Goal: Task Accomplishment & Management: Manage account settings

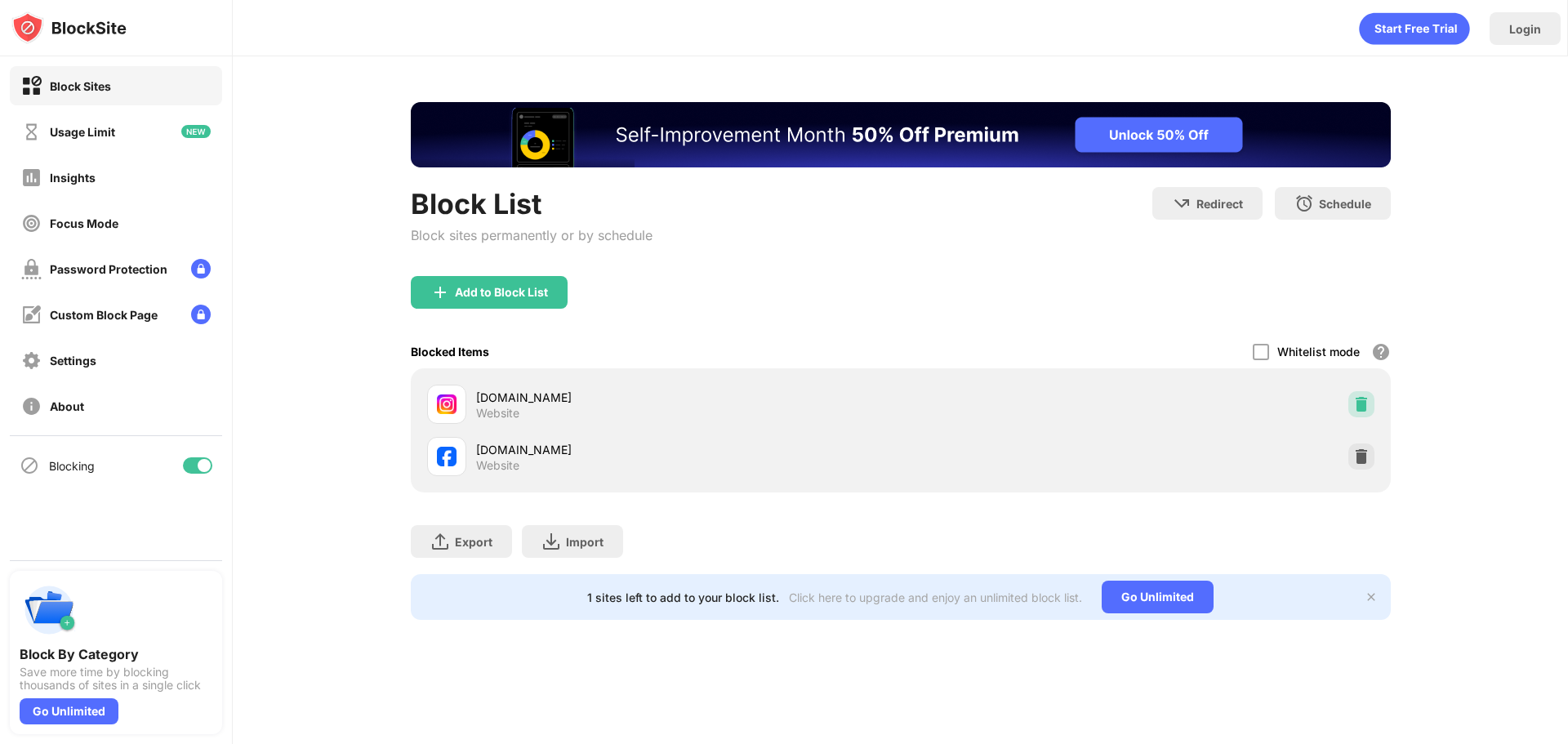
click at [1362, 392] on div at bounding box center [1361, 403] width 26 height 26
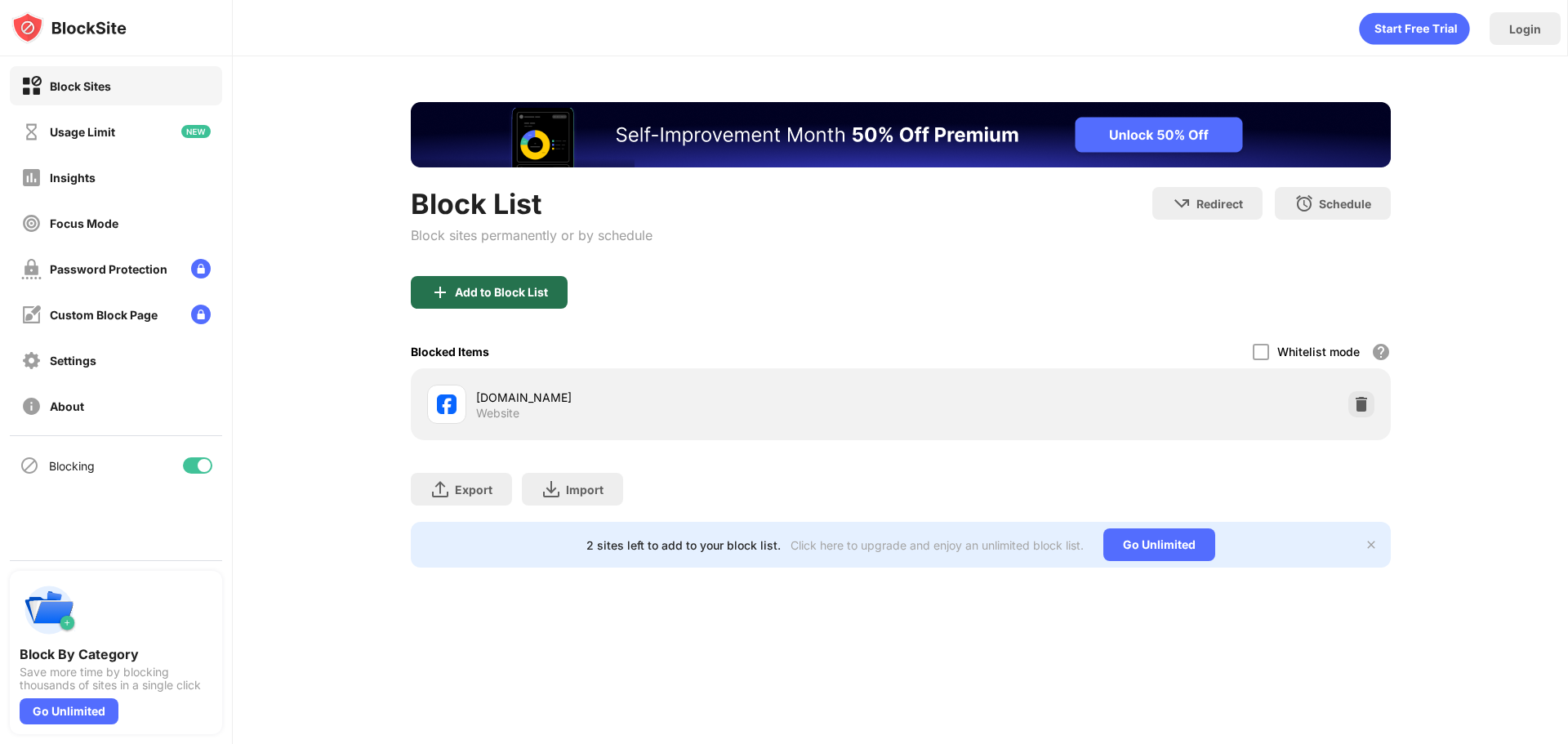
click at [522, 296] on div "Add to Block List" at bounding box center [501, 292] width 93 height 13
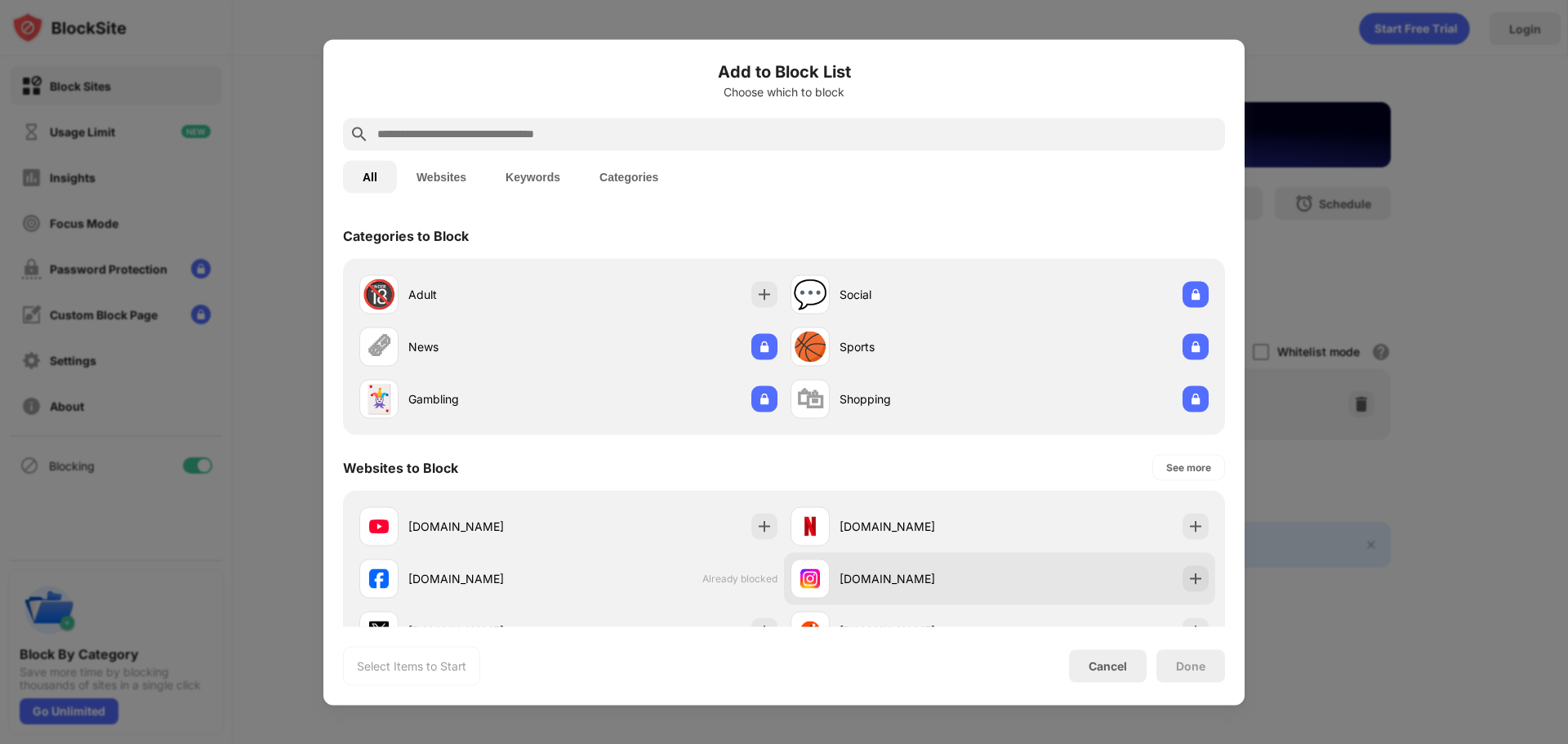
click at [816, 590] on div at bounding box center [810, 578] width 39 height 39
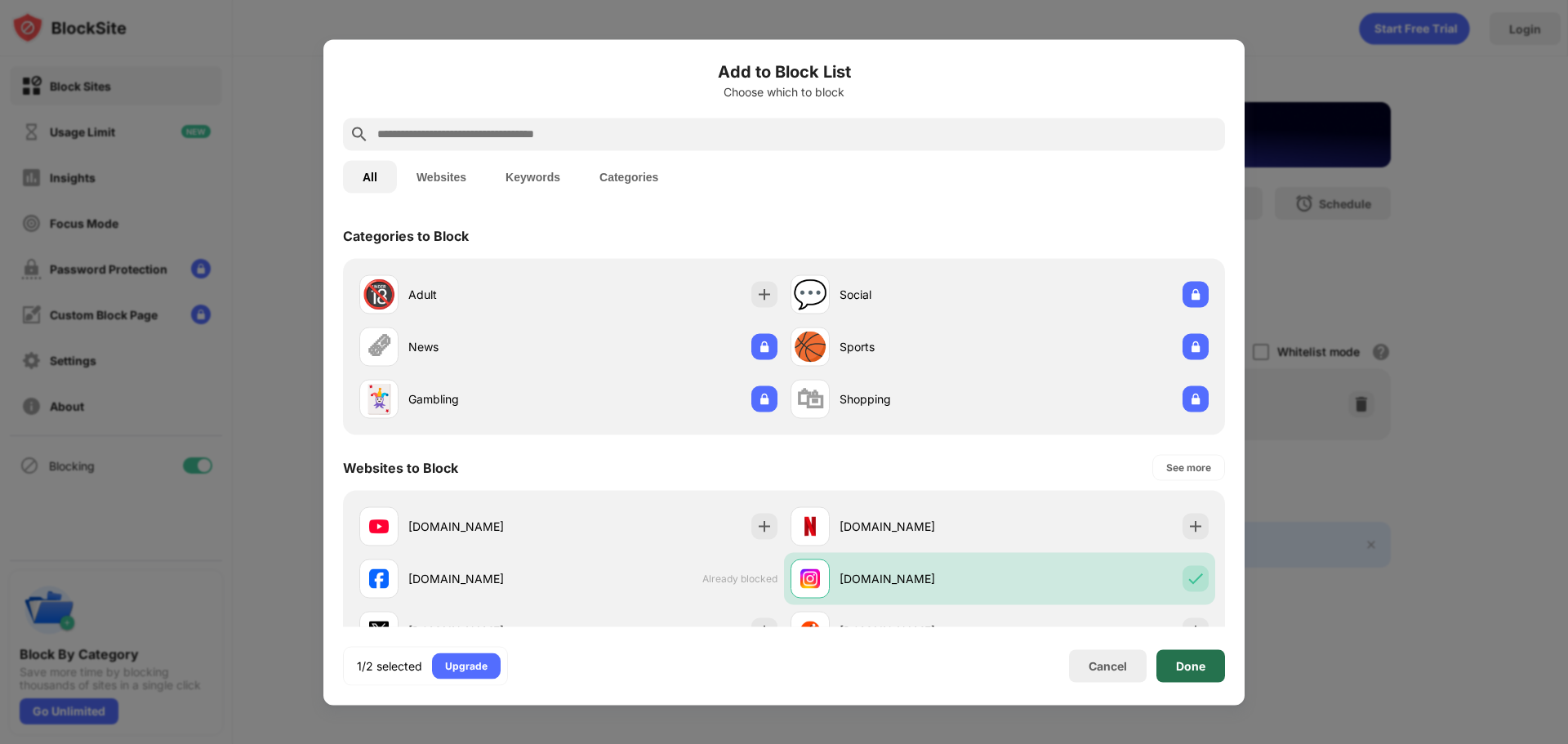
click at [1197, 669] on div "Done" at bounding box center [1191, 665] width 29 height 13
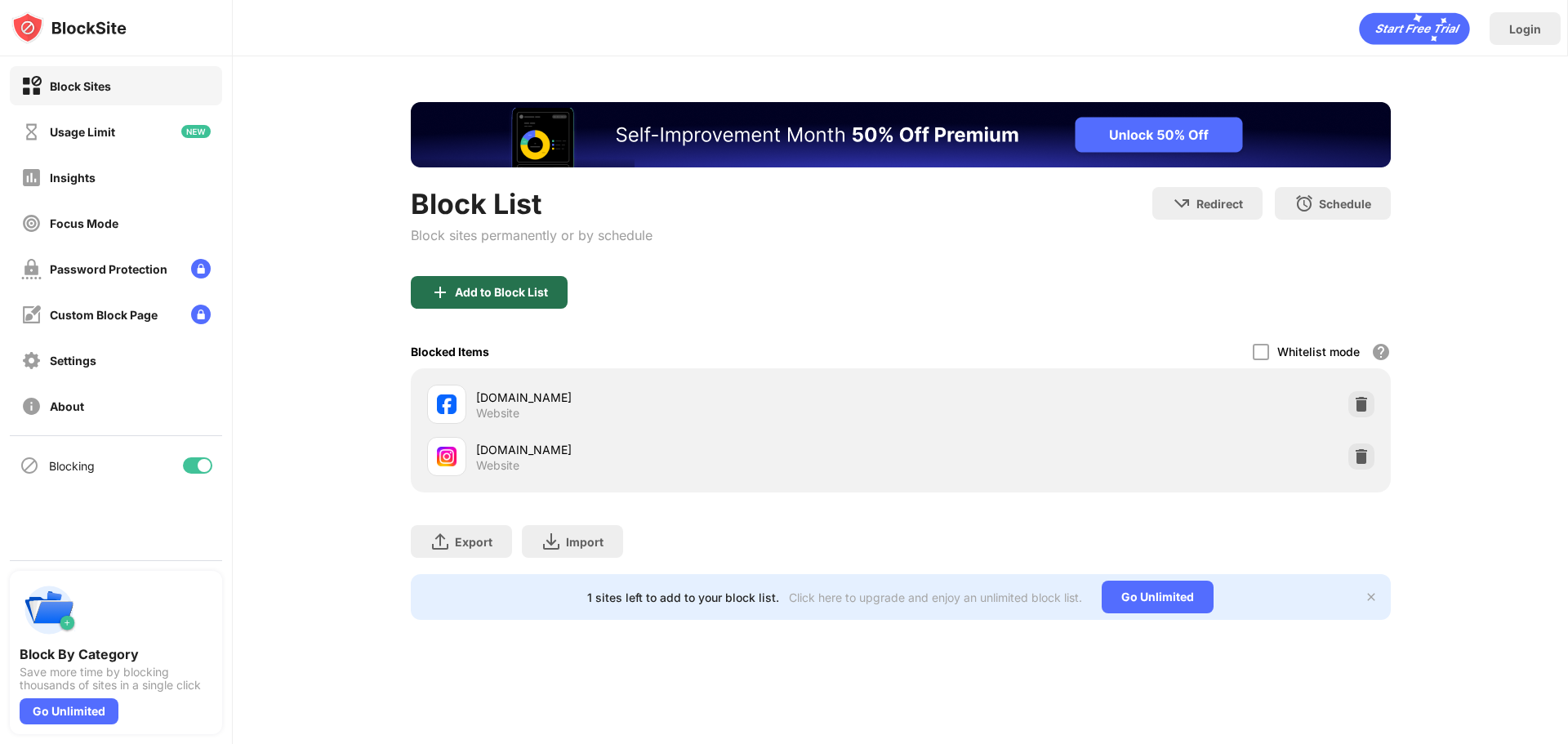
click at [524, 286] on div "Add to Block List" at bounding box center [501, 292] width 93 height 13
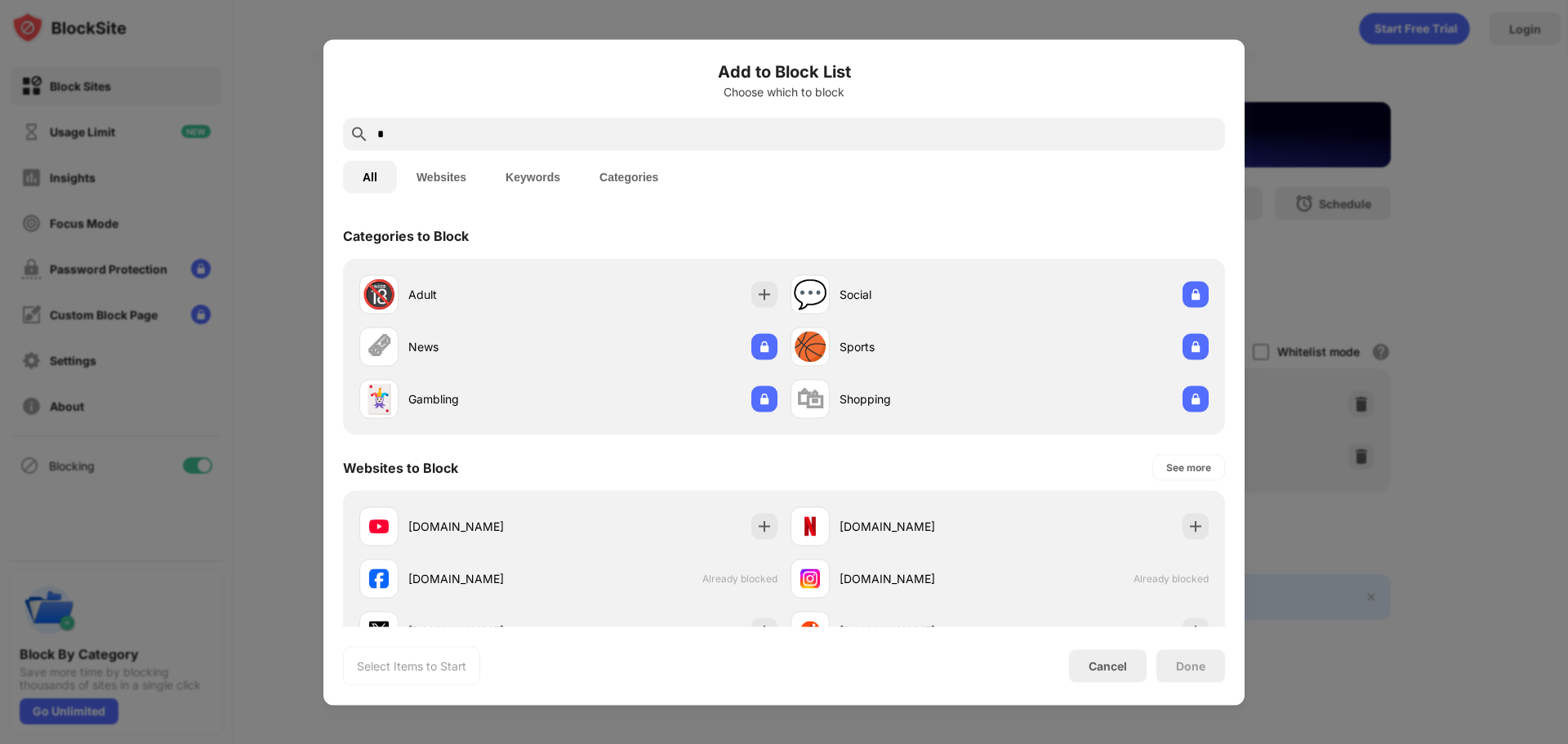
click at [498, 137] on input "*" at bounding box center [797, 134] width 843 height 20
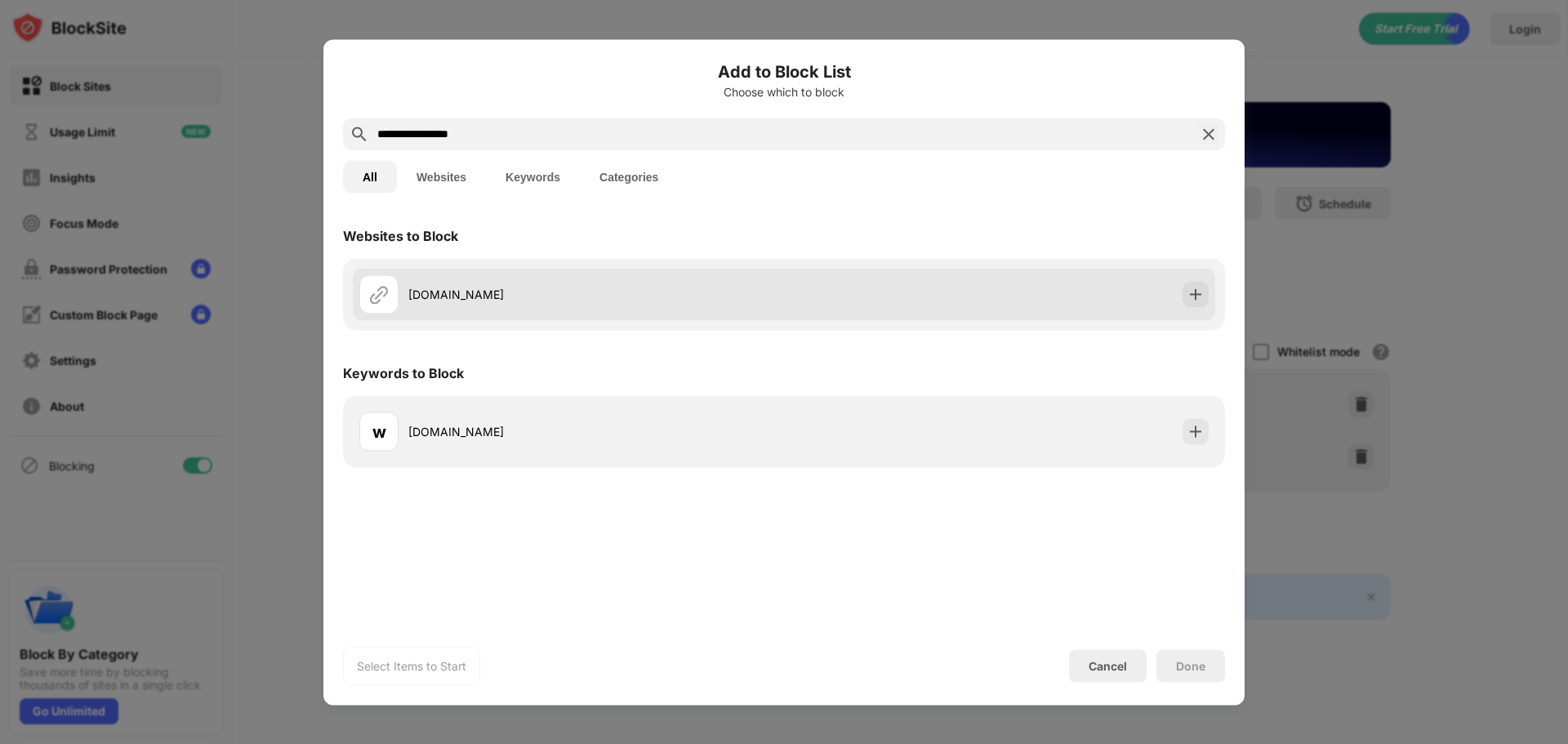
type input "**********"
click at [523, 282] on div "[DOMAIN_NAME]" at bounding box center [572, 294] width 425 height 39
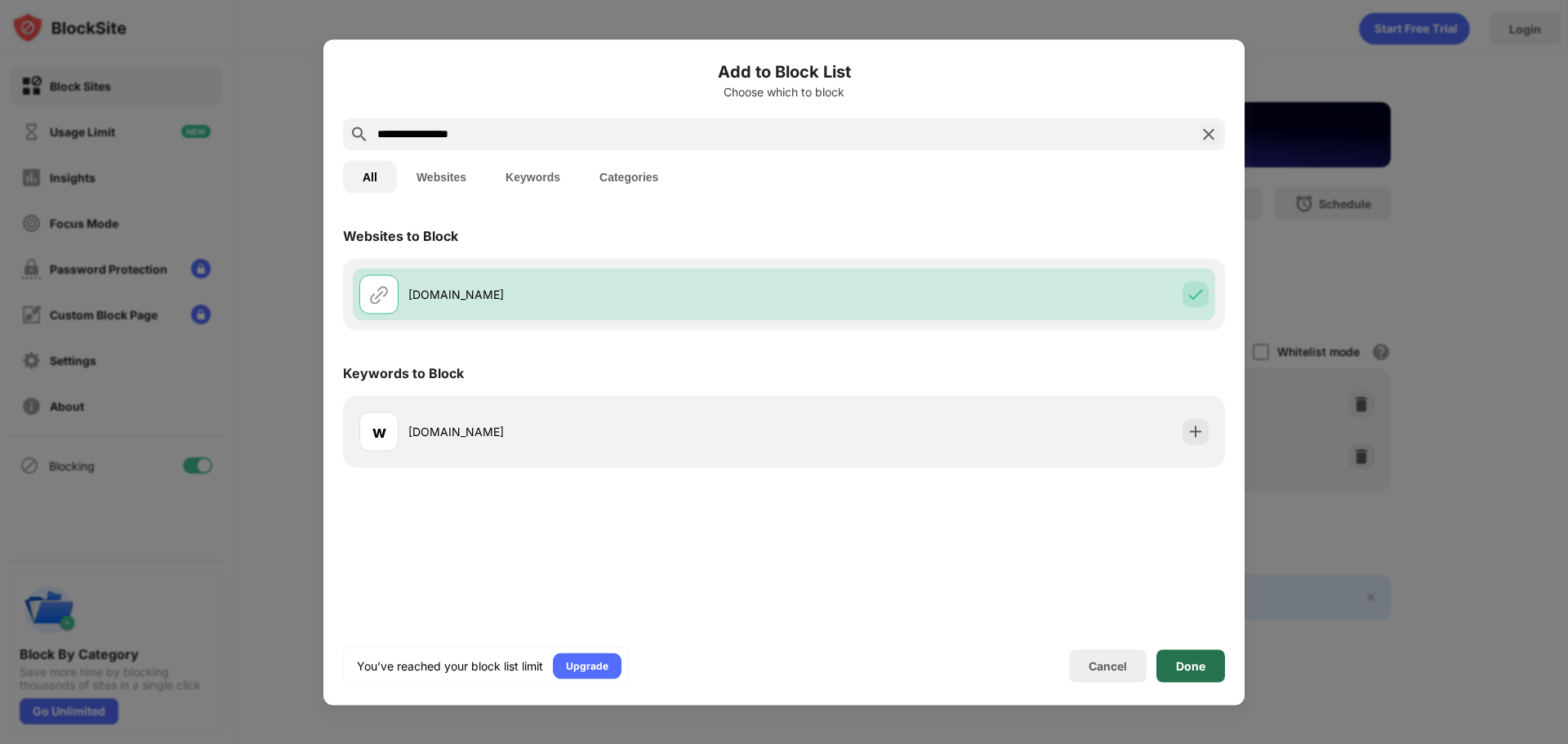
click at [1185, 679] on div "Done" at bounding box center [1191, 665] width 68 height 32
